Goal: Information Seeking & Learning: Learn about a topic

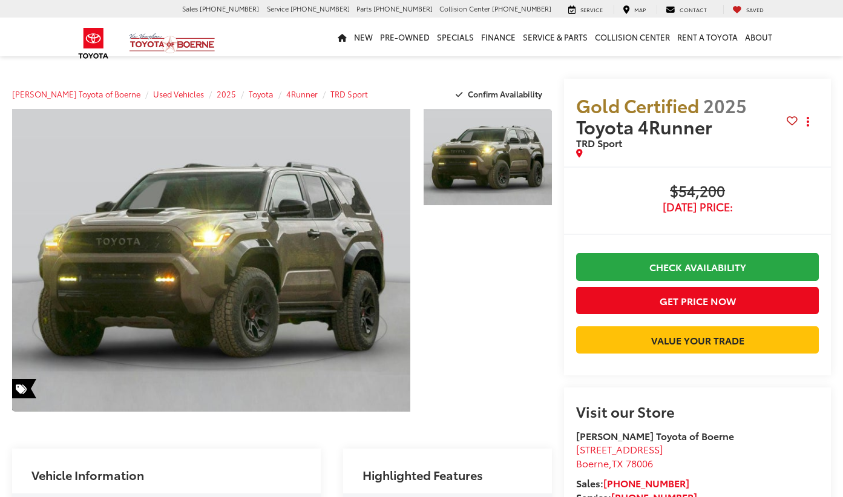
click at [287, 245] on link "Expand Photo 0" at bounding box center [211, 260] width 398 height 302
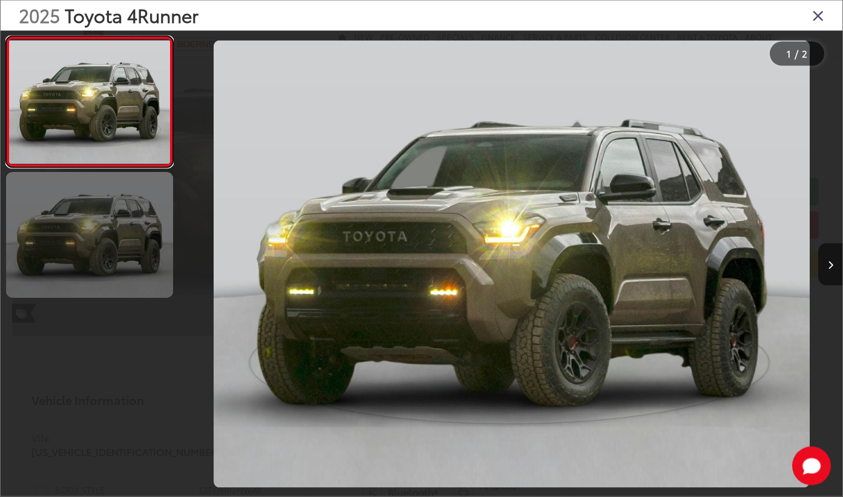
scroll to position [108, 0]
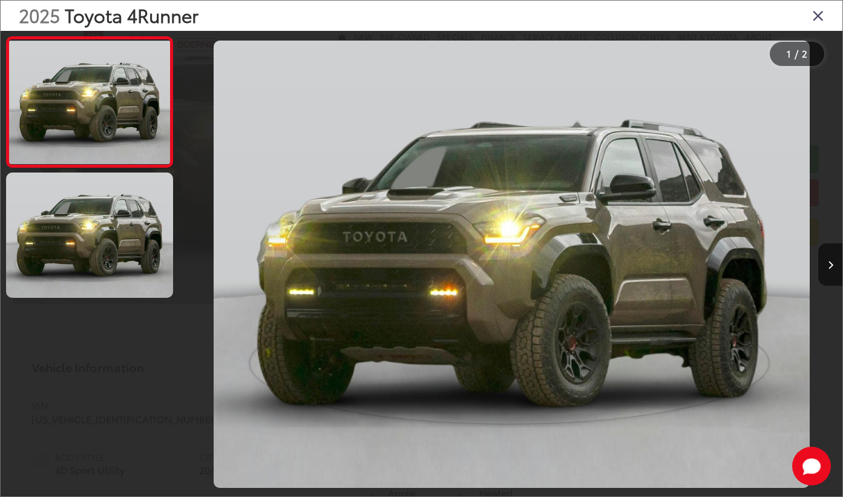
click at [204, 318] on div at bounding box center [263, 264] width 165 height 466
click at [448, 301] on div "2025 Toyota 4Runner TRD Sport 0" at bounding box center [511, 264] width 661 height 447
click at [689, 90] on div at bounding box center [759, 264] width 165 height 466
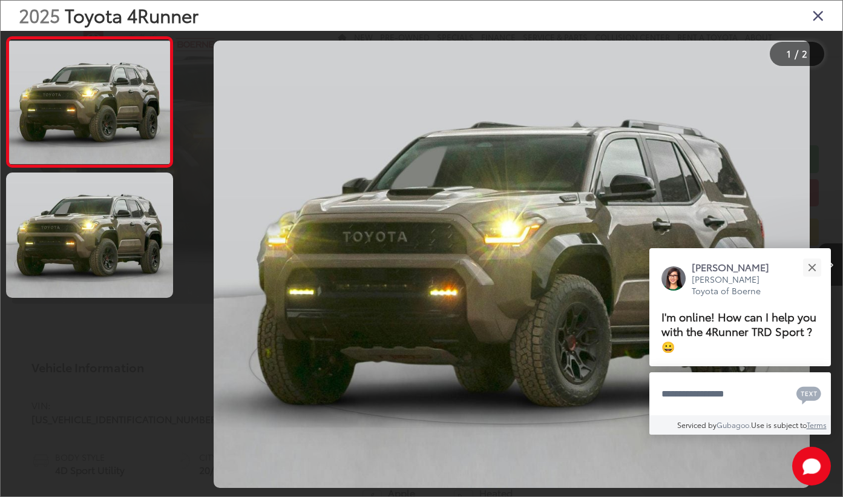
click at [828, 269] on icon "Next image" at bounding box center [830, 265] width 5 height 8
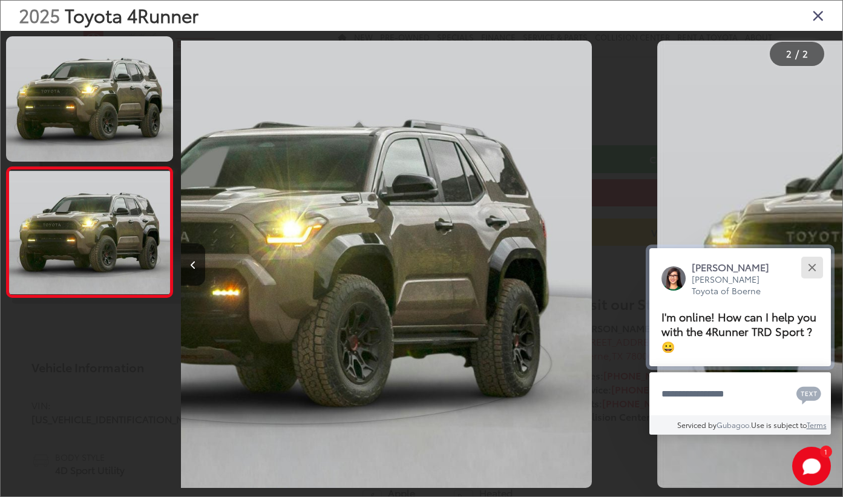
scroll to position [0, 661]
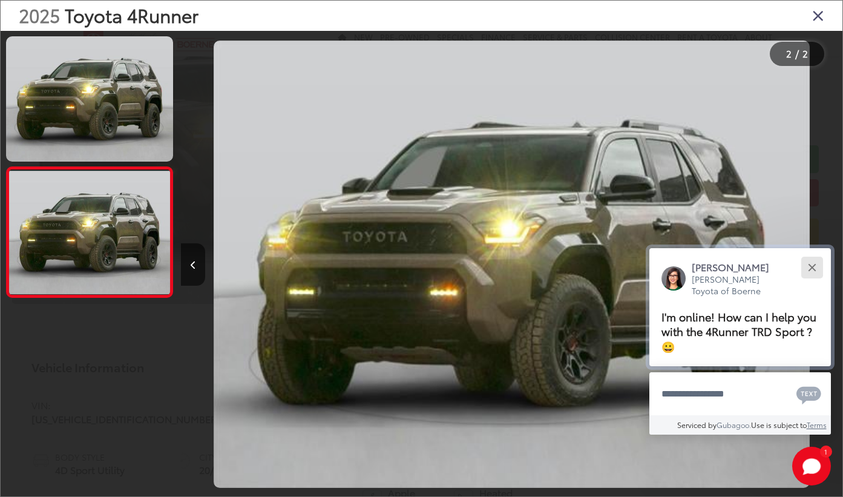
click at [812, 271] on div "Close" at bounding box center [812, 267] width 8 height 8
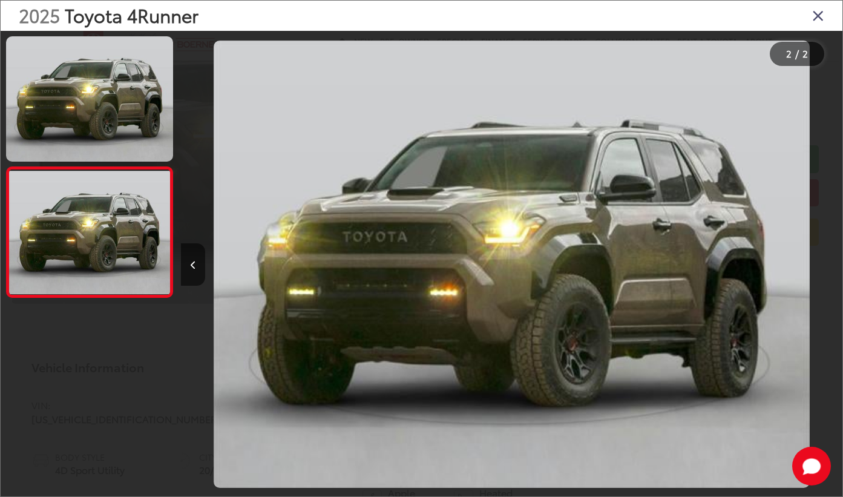
click at [833, 296] on div at bounding box center [759, 264] width 165 height 466
click at [410, 374] on div "2025 Toyota 4Runner TRD Sport 1" at bounding box center [511, 264] width 661 height 447
click at [194, 259] on button "Previous image" at bounding box center [193, 264] width 24 height 42
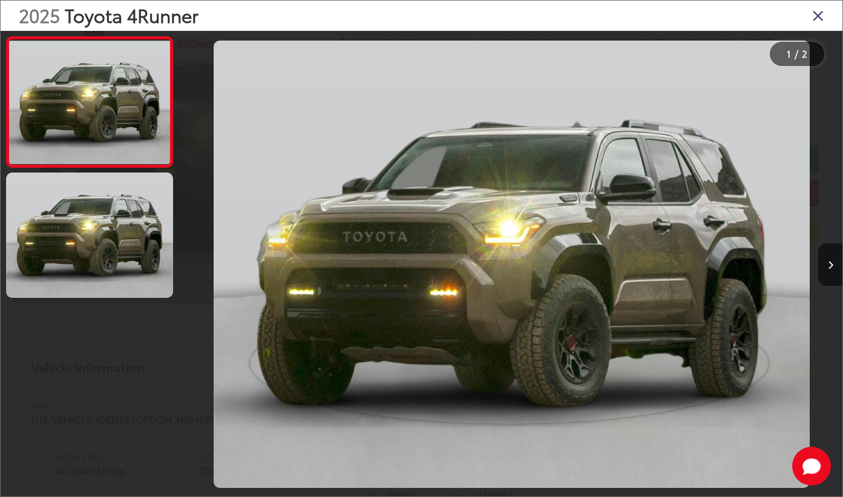
click at [793, 99] on div at bounding box center [759, 264] width 165 height 466
click at [830, 9] on div "2025 Toyota 4Runner" at bounding box center [421, 16] width 841 height 30
click at [820, 16] on icon "Close gallery" at bounding box center [818, 15] width 12 height 16
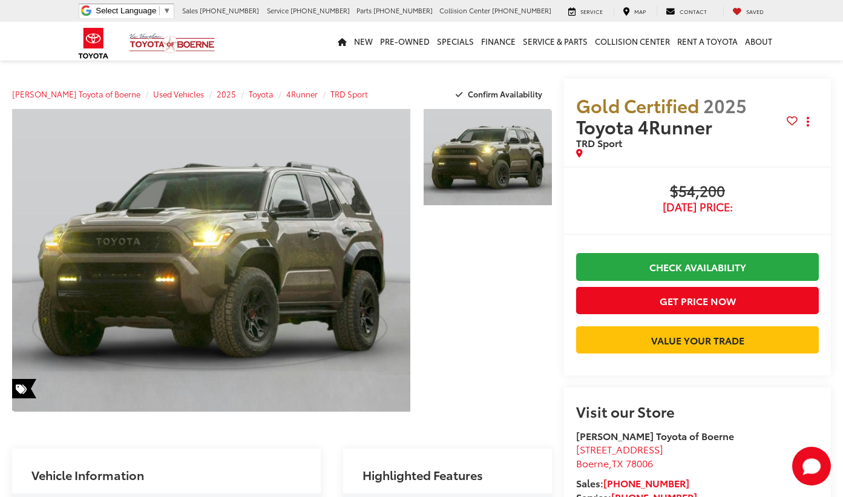
click at [765, 194] on span "$54,200" at bounding box center [697, 192] width 243 height 18
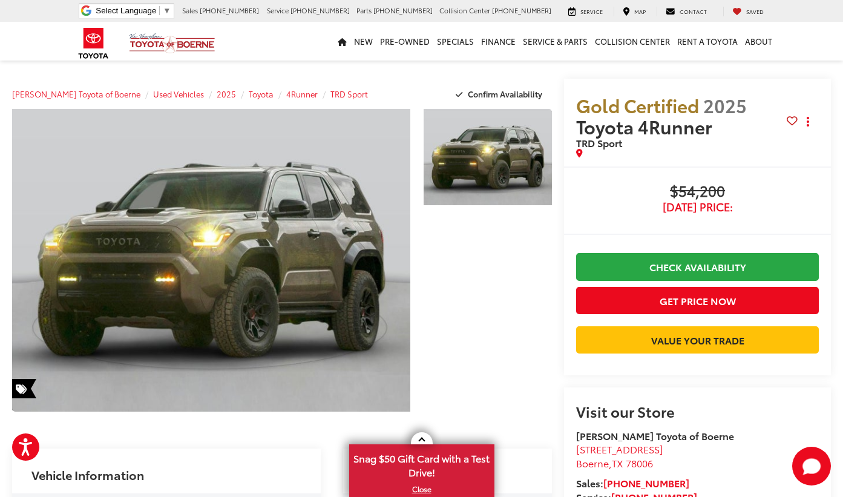
drag, startPoint x: 272, startPoint y: 18, endPoint x: 817, endPoint y: 166, distance: 564.9
